Goal: Task Accomplishment & Management: Manage account settings

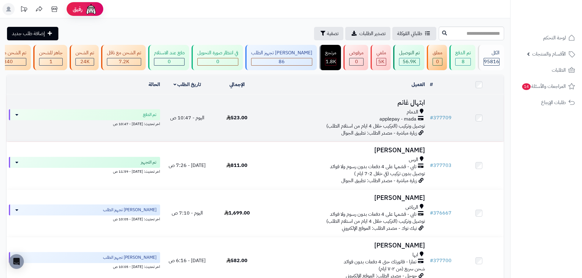
click at [234, 129] on td "523.00" at bounding box center [237, 117] width 50 height 47
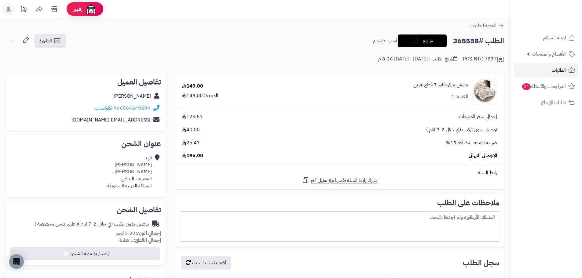
drag, startPoint x: 553, startPoint y: 67, endPoint x: 545, endPoint y: 67, distance: 7.4
click at [553, 67] on span "الطلبات" at bounding box center [558, 70] width 14 height 9
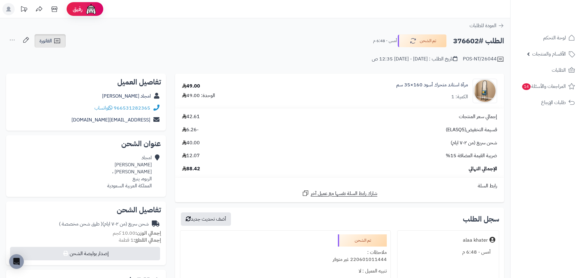
click at [48, 39] on span "الفاتورة" at bounding box center [45, 40] width 13 height 7
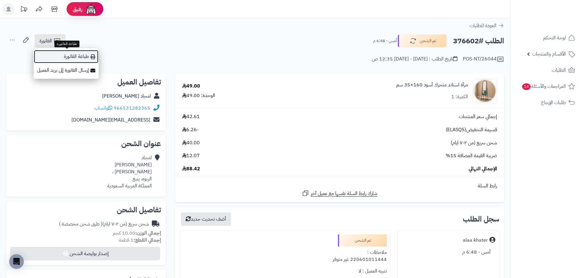
click at [77, 56] on link "طباعة الفاتورة" at bounding box center [66, 57] width 65 height 14
